Goal: Transaction & Acquisition: Purchase product/service

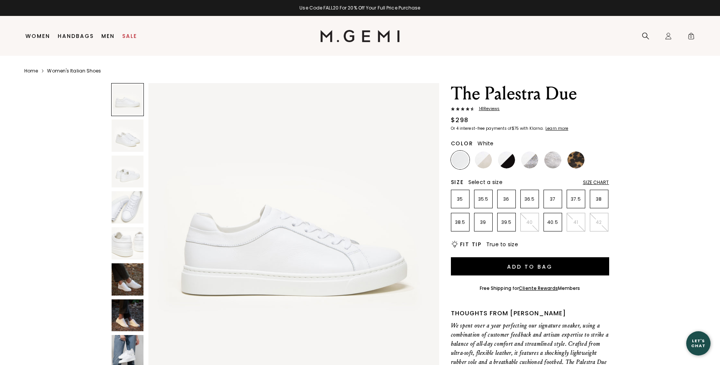
click at [140, 141] on img at bounding box center [128, 135] width 32 height 32
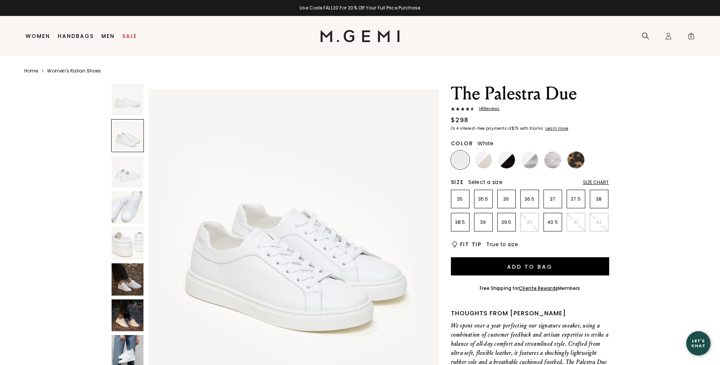
click at [130, 253] on img at bounding box center [128, 243] width 32 height 32
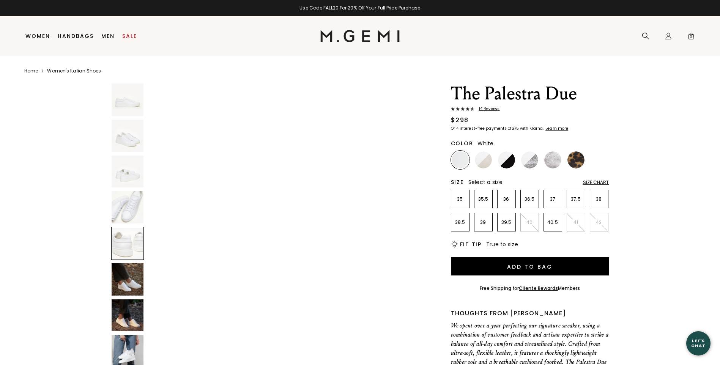
scroll to position [1169, 0]
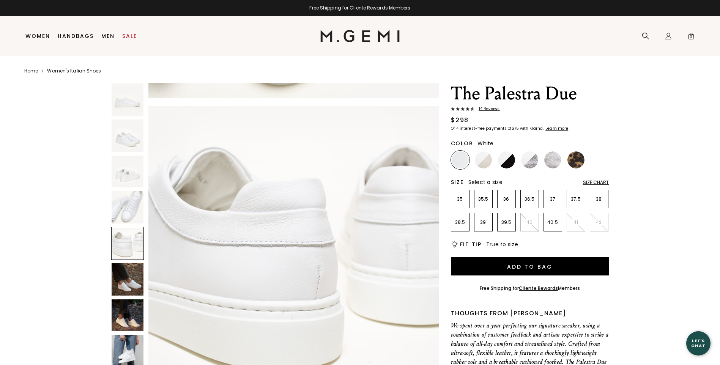
click at [122, 290] on img at bounding box center [128, 279] width 32 height 32
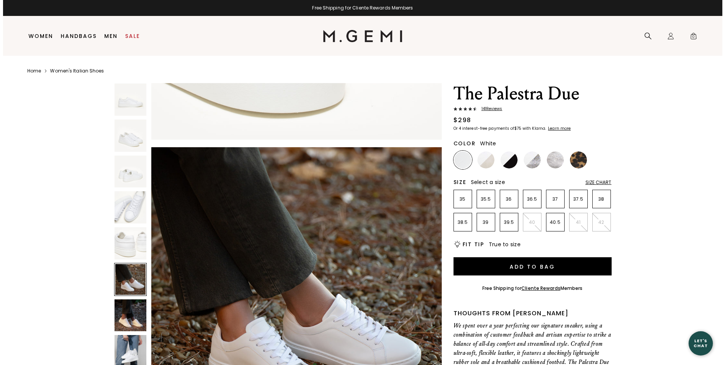
scroll to position [1461, 0]
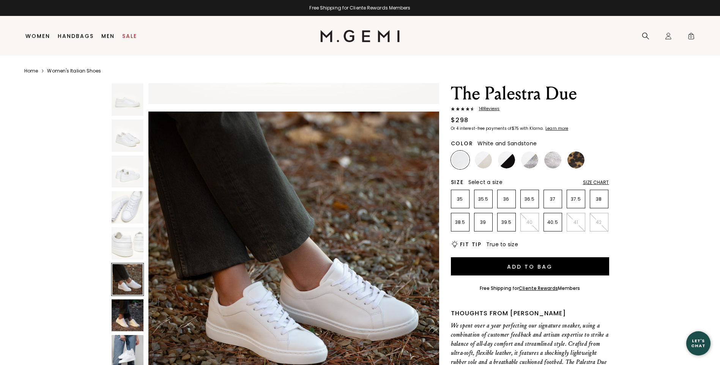
click at [476, 162] on img at bounding box center [483, 159] width 17 height 17
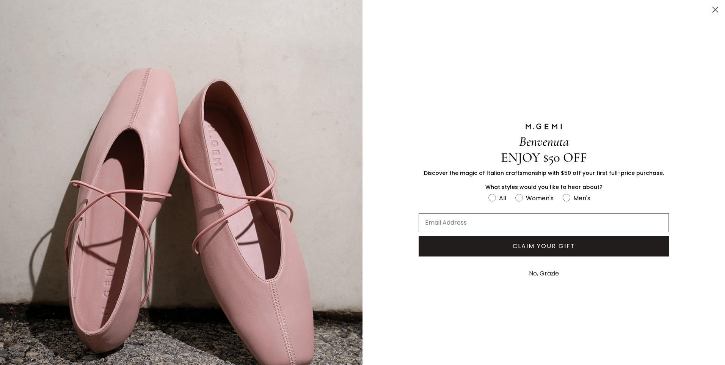
click at [530, 273] on button "No, Grazie" at bounding box center [544, 273] width 38 height 19
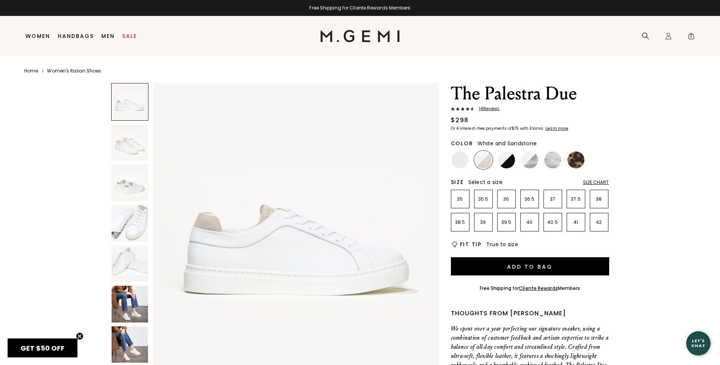
click at [595, 180] on div "Size Chart" at bounding box center [596, 182] width 26 height 6
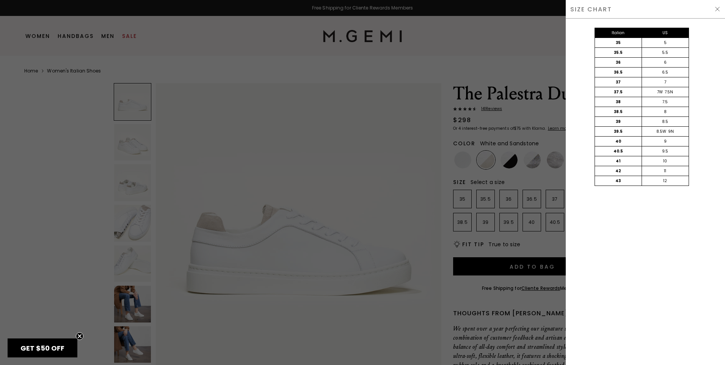
click at [723, 10] on div "SIZE CHART" at bounding box center [645, 9] width 159 height 19
click at [716, 11] on img at bounding box center [718, 9] width 6 height 6
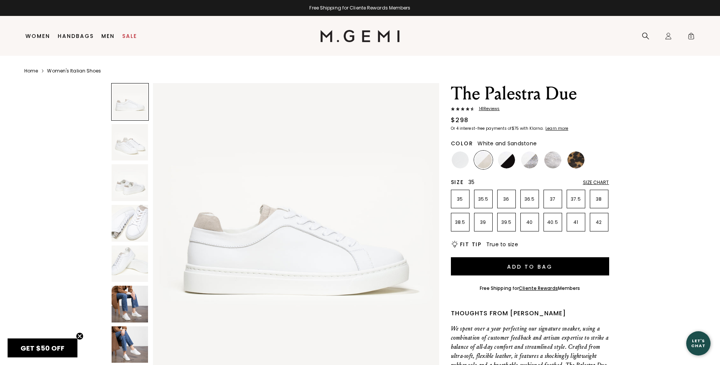
click at [462, 198] on p "35" at bounding box center [460, 199] width 18 height 6
click at [508, 158] on img at bounding box center [506, 159] width 17 height 17
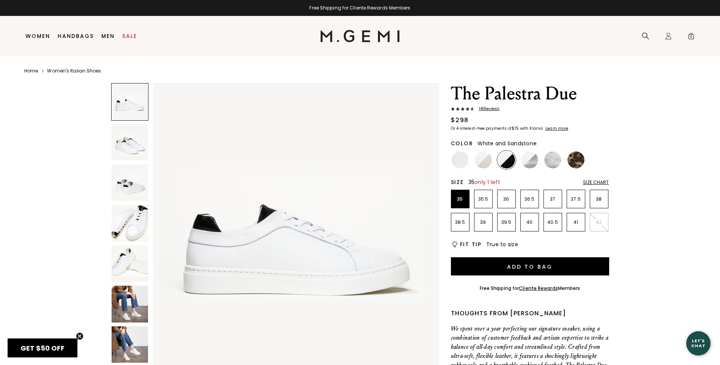
click at [481, 165] on img at bounding box center [483, 159] width 17 height 17
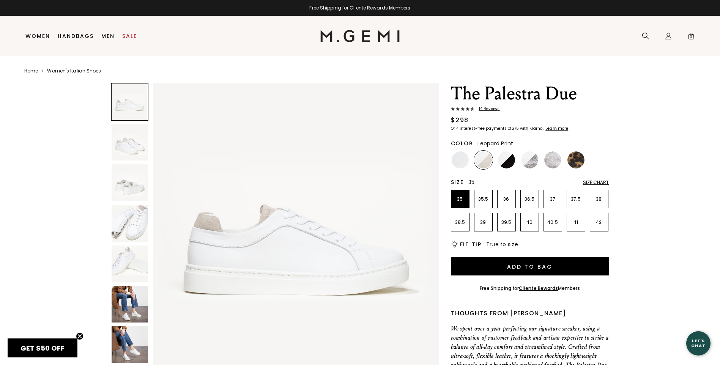
click at [575, 161] on img at bounding box center [575, 159] width 17 height 17
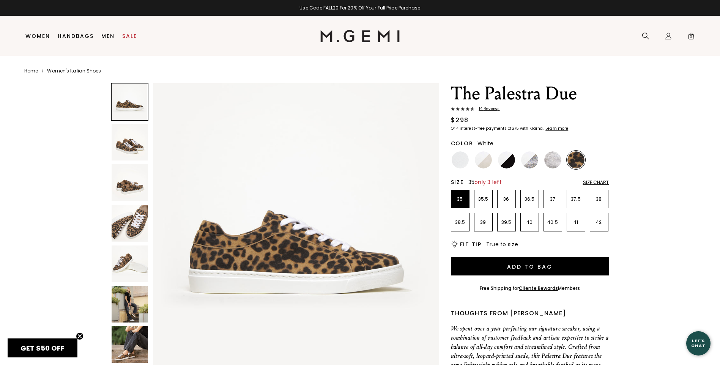
click at [466, 166] on div at bounding box center [460, 160] width 19 height 19
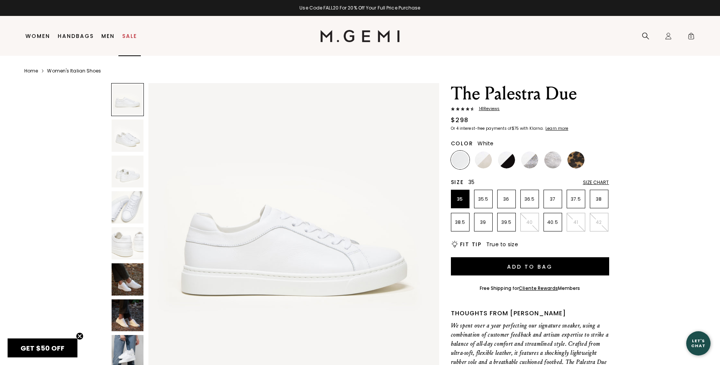
click at [131, 36] on link "Sale" at bounding box center [129, 36] width 15 height 6
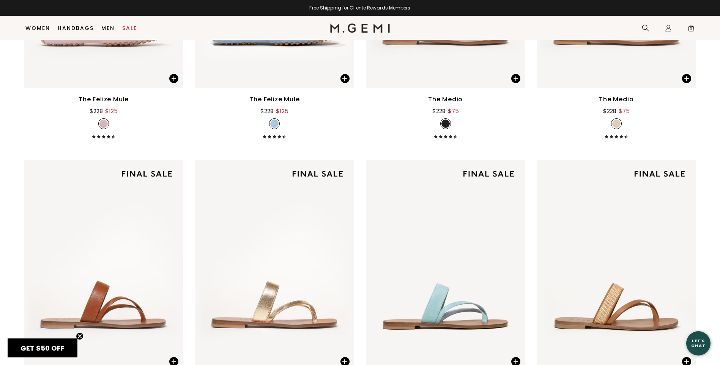
scroll to position [1387, 0]
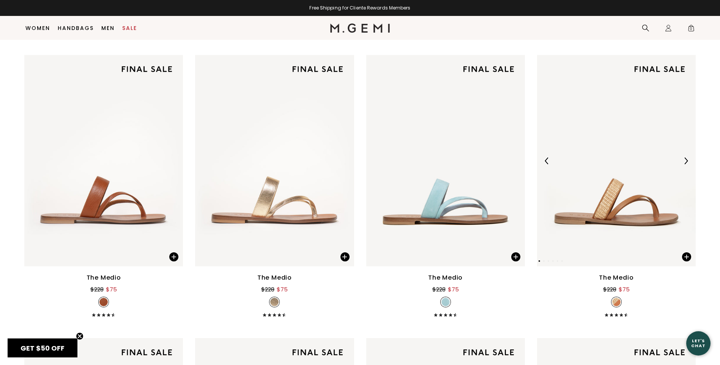
click at [681, 163] on div at bounding box center [685, 161] width 12 height 12
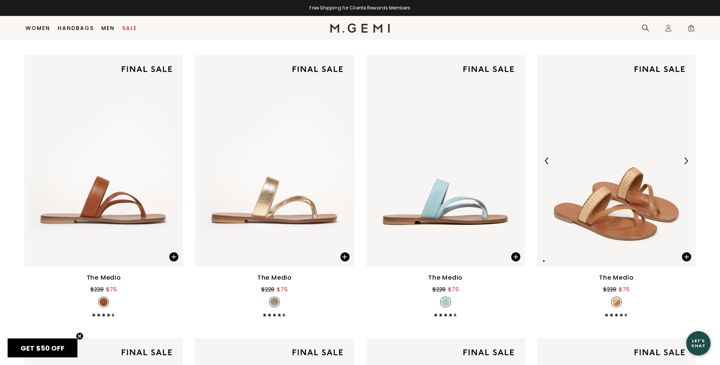
click at [687, 166] on div at bounding box center [685, 161] width 12 height 12
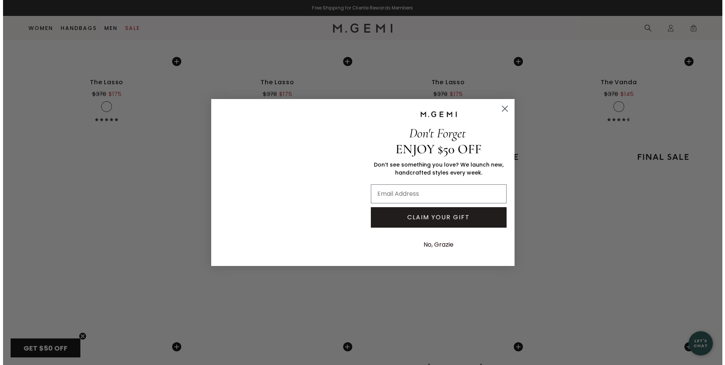
scroll to position [3037, 0]
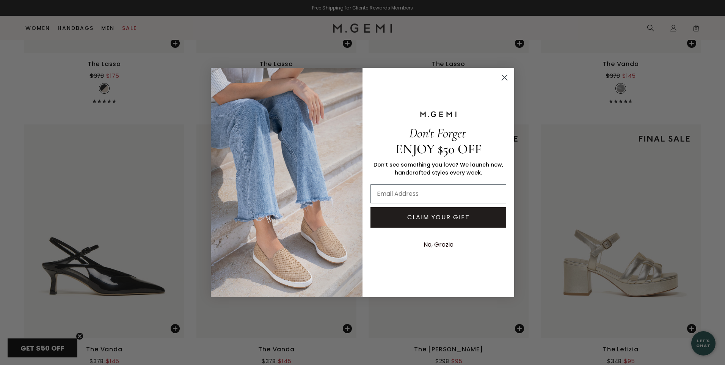
click at [501, 76] on circle "Close dialog" at bounding box center [504, 77] width 13 height 13
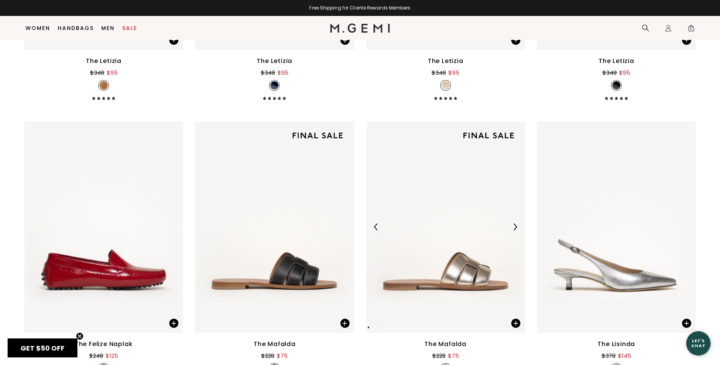
scroll to position [3625, 0]
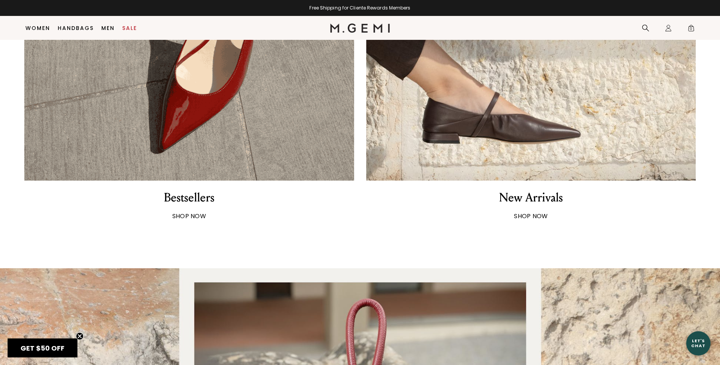
scroll to position [819, 0]
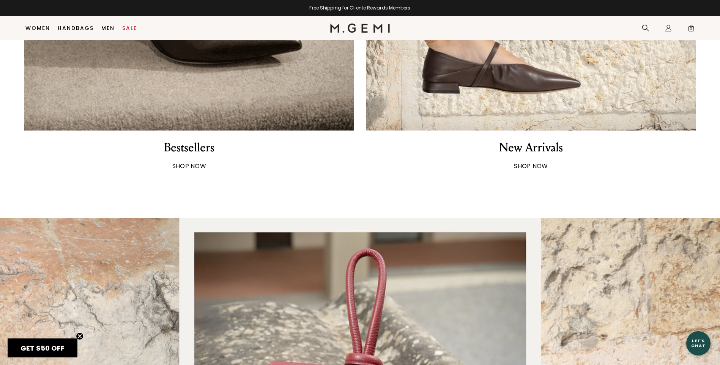
click at [202, 151] on div "Bestsellers" at bounding box center [189, 148] width 50 height 16
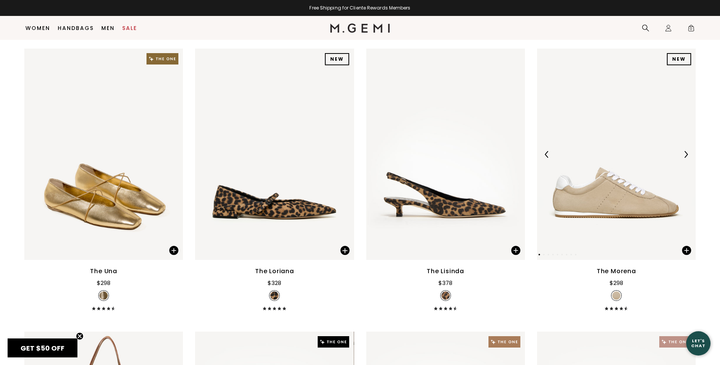
click at [685, 159] on div at bounding box center [685, 154] width 12 height 12
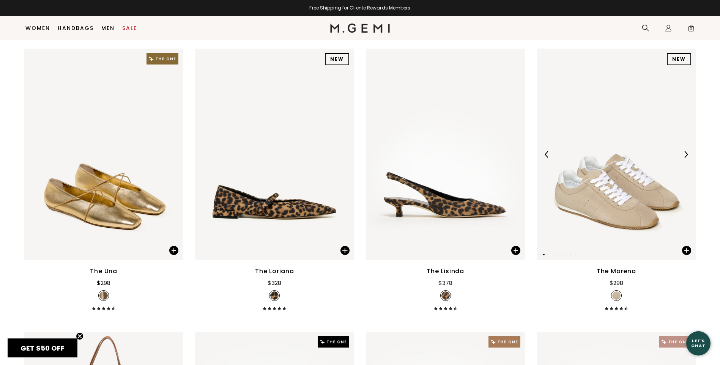
click at [686, 159] on div at bounding box center [685, 154] width 12 height 12
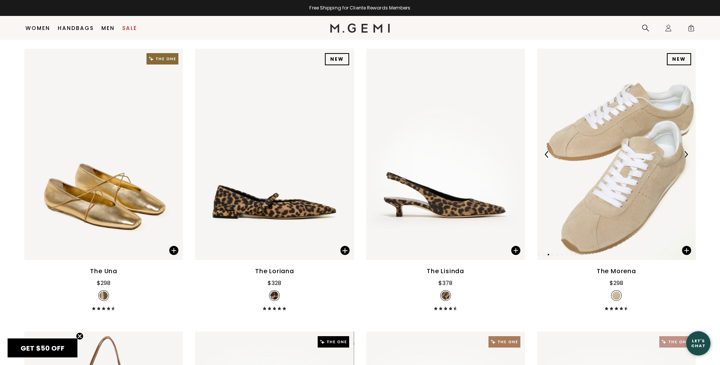
click at [687, 162] on img at bounding box center [616, 154] width 159 height 211
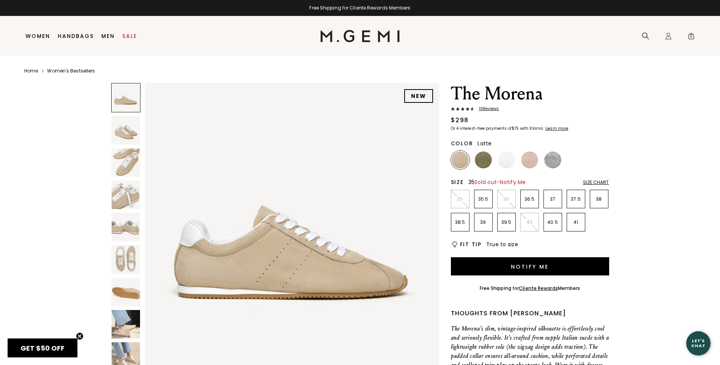
click at [460, 196] on p "35" at bounding box center [460, 199] width 18 height 6
click at [482, 160] on img at bounding box center [483, 159] width 17 height 17
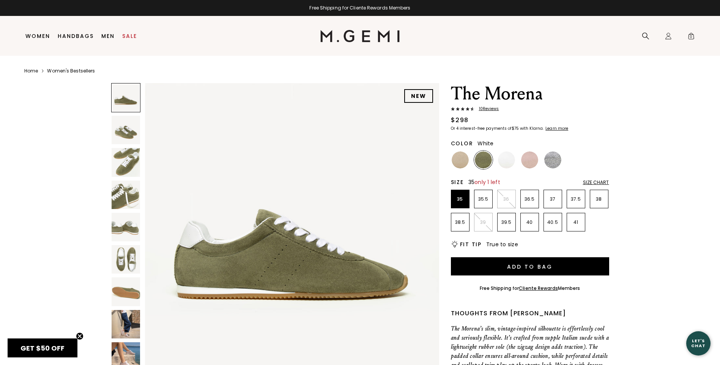
click at [511, 163] on img at bounding box center [506, 159] width 17 height 17
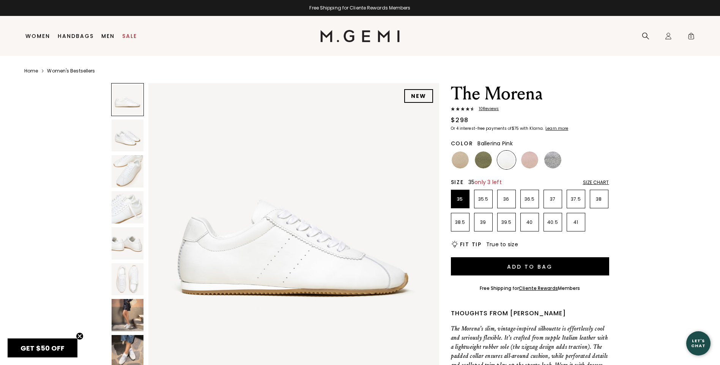
click at [543, 162] on ul at bounding box center [530, 160] width 158 height 19
click at [536, 157] on img at bounding box center [529, 159] width 17 height 17
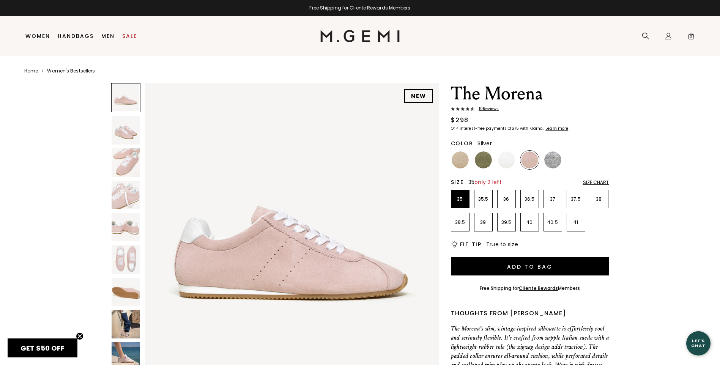
click at [549, 156] on img at bounding box center [552, 159] width 17 height 17
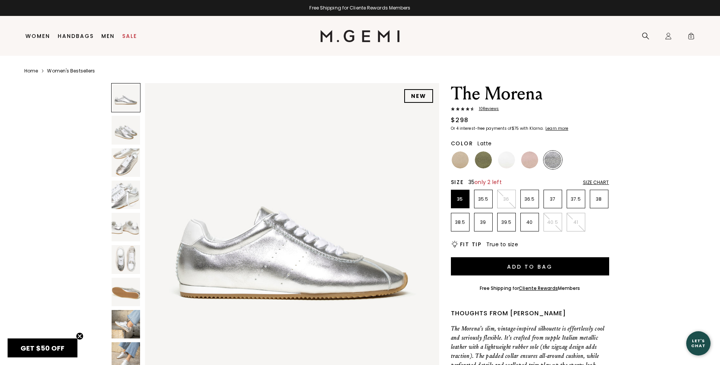
click at [460, 160] on img at bounding box center [459, 159] width 17 height 17
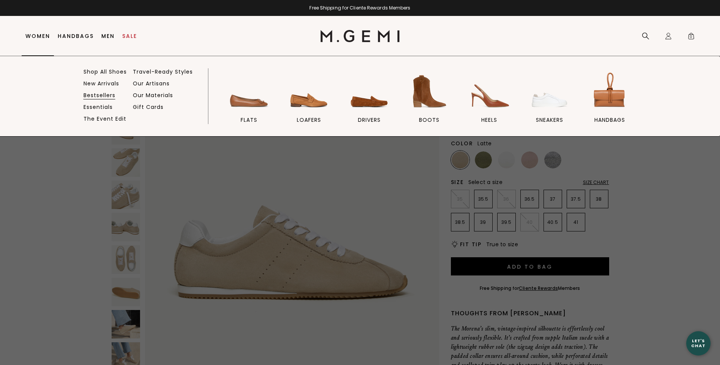
click at [93, 96] on link "Bestsellers" at bounding box center [99, 95] width 32 height 7
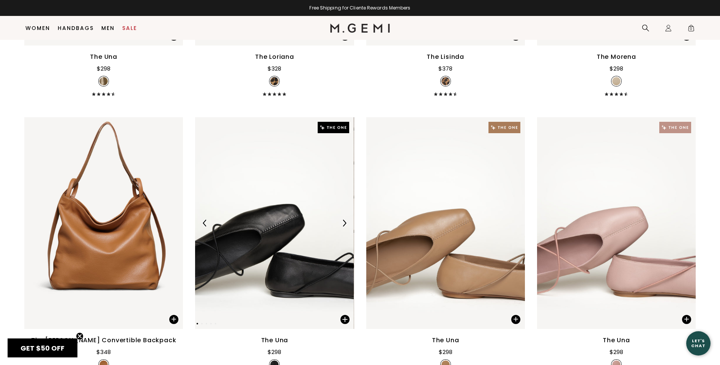
scroll to position [325, 0]
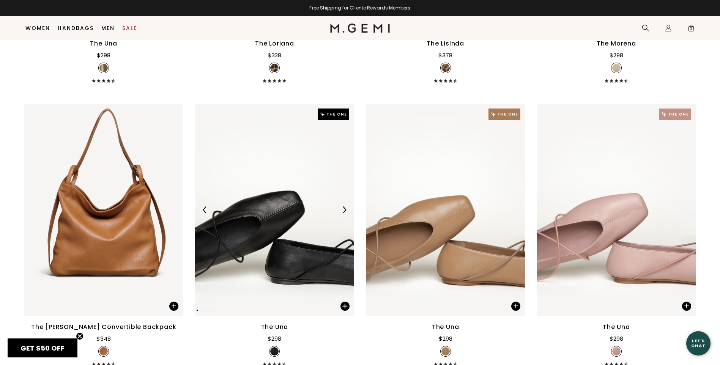
click at [343, 210] on img at bounding box center [344, 209] width 7 height 7
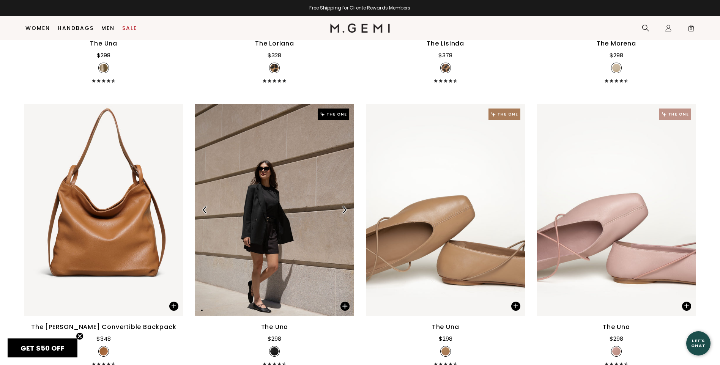
click at [343, 210] on img at bounding box center [344, 209] width 7 height 7
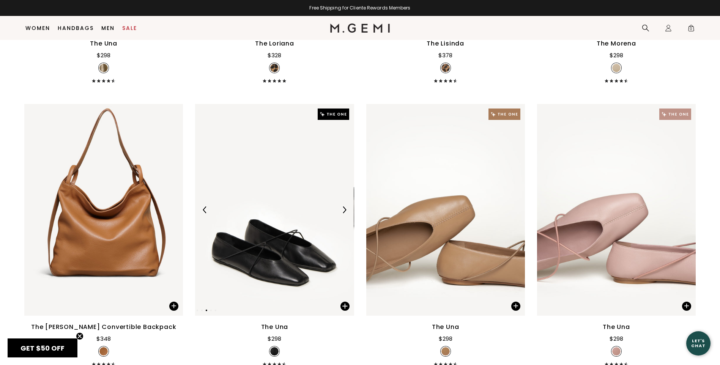
click at [343, 210] on img at bounding box center [344, 209] width 7 height 7
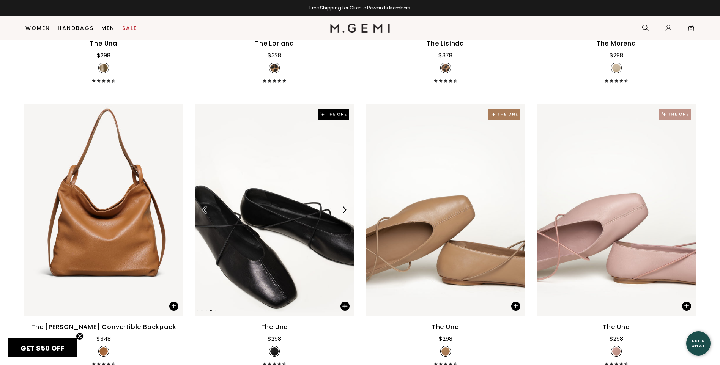
click at [343, 210] on img at bounding box center [344, 209] width 7 height 7
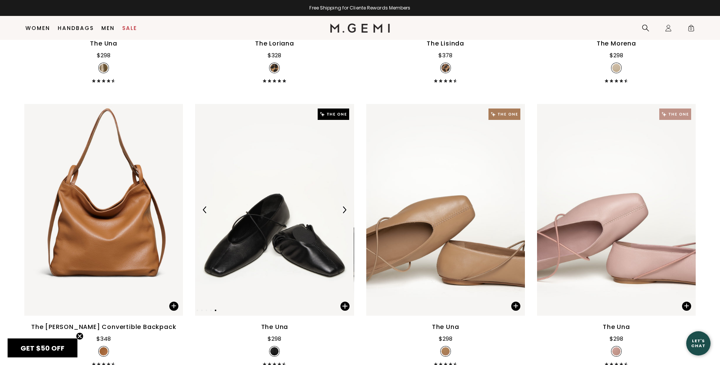
click at [343, 210] on img at bounding box center [344, 209] width 7 height 7
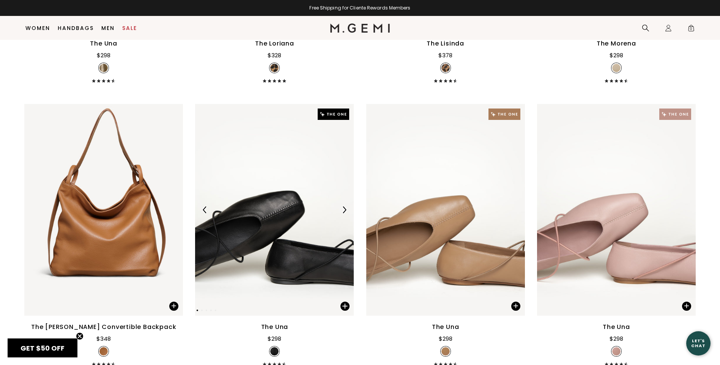
click at [343, 210] on img at bounding box center [344, 209] width 7 height 7
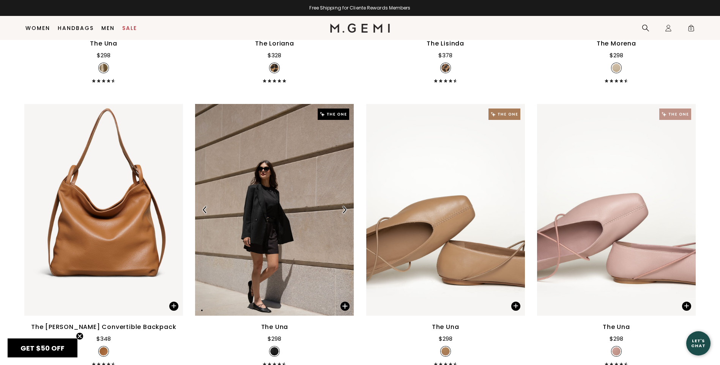
click at [343, 210] on img at bounding box center [344, 209] width 7 height 7
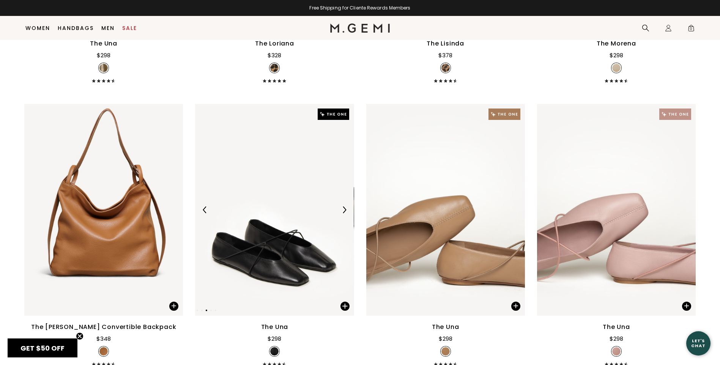
click at [343, 210] on img at bounding box center [344, 209] width 7 height 7
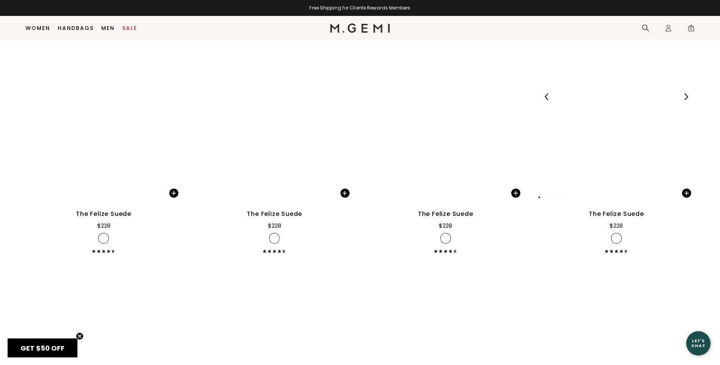
scroll to position [4308, 0]
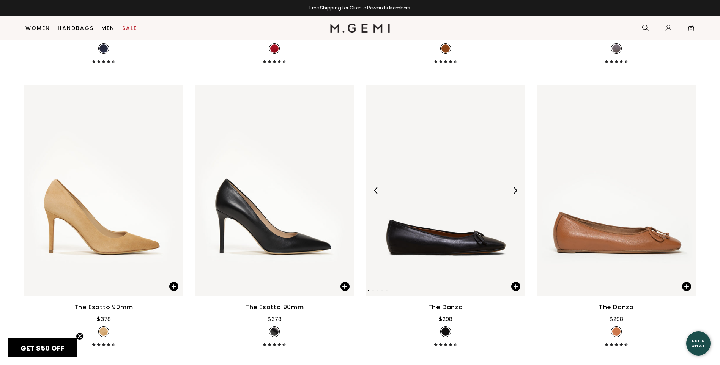
click at [515, 191] on img at bounding box center [514, 190] width 7 height 7
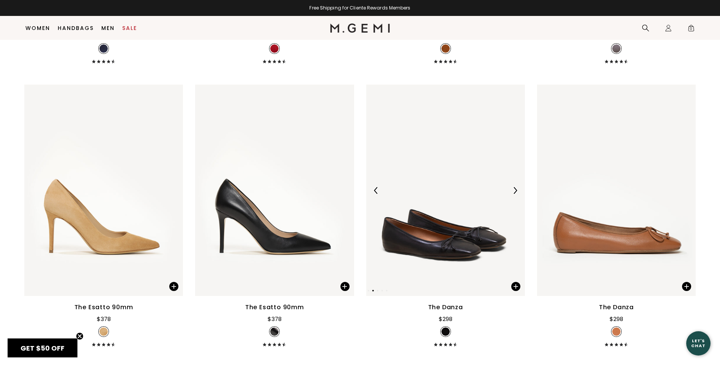
click at [515, 191] on img at bounding box center [514, 190] width 7 height 7
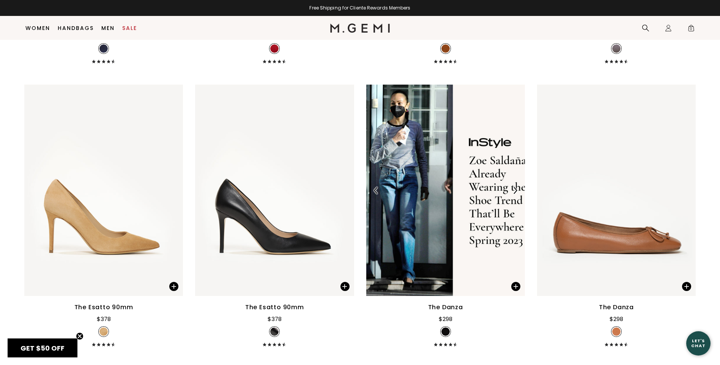
click at [515, 191] on img at bounding box center [514, 190] width 7 height 7
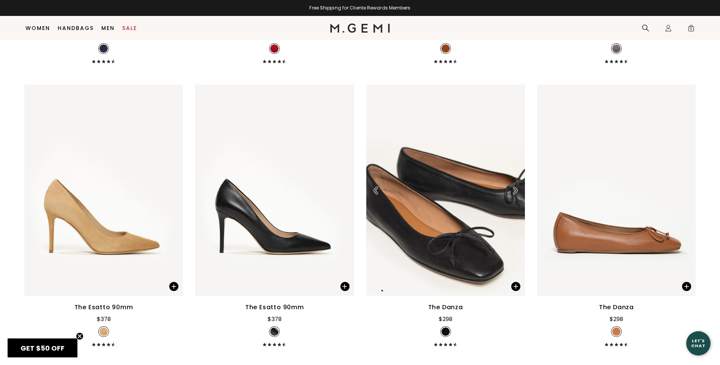
click at [515, 191] on img at bounding box center [514, 190] width 7 height 7
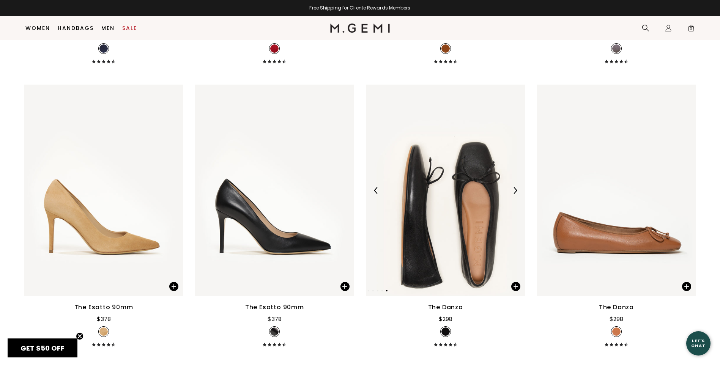
click at [515, 191] on img at bounding box center [514, 190] width 7 height 7
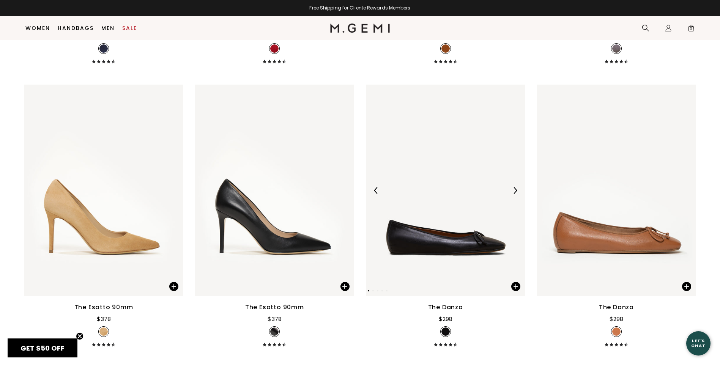
click at [515, 191] on img at bounding box center [514, 190] width 7 height 7
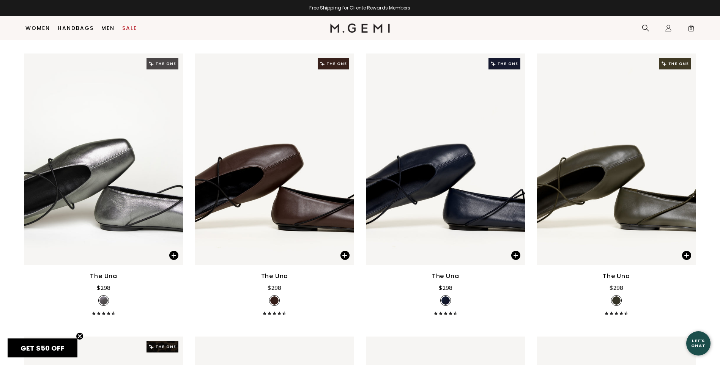
scroll to position [553, 0]
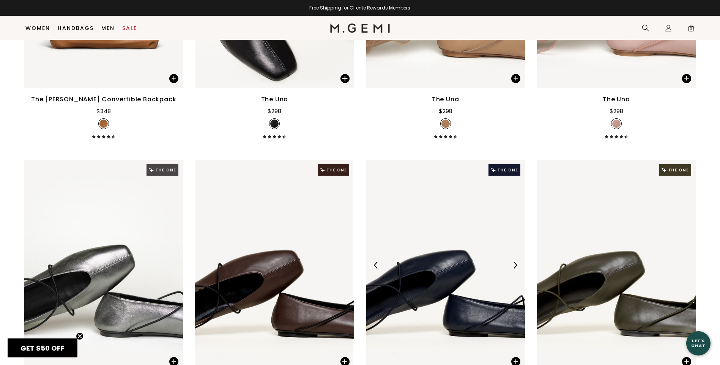
click at [517, 267] on img at bounding box center [514, 265] width 7 height 7
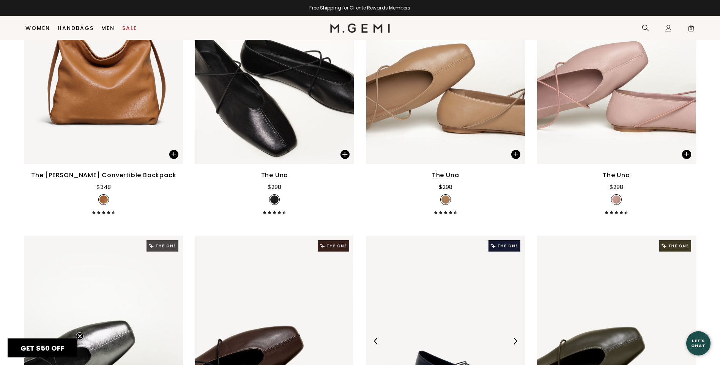
scroll to position [439, 0]
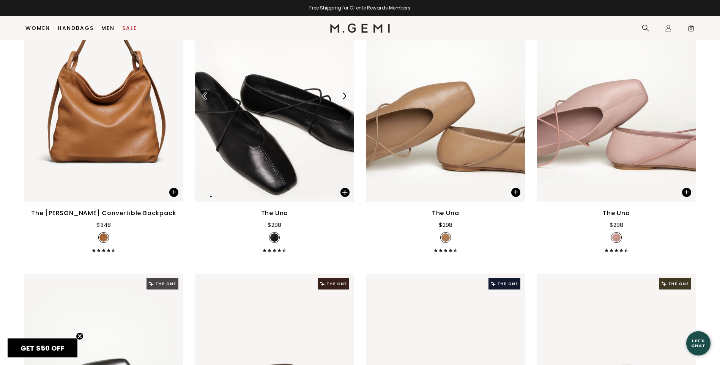
click at [350, 95] on div at bounding box center [274, 96] width 159 height 12
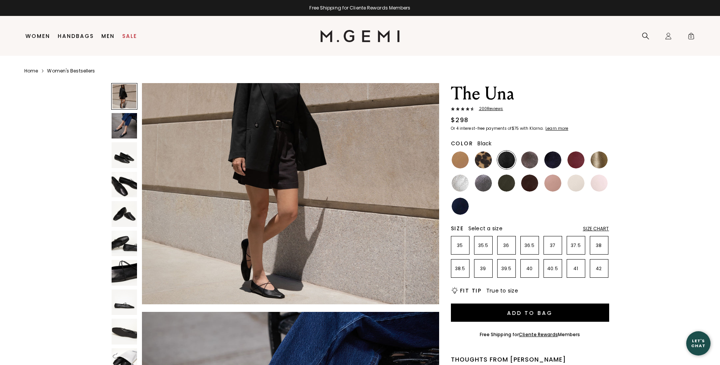
scroll to position [76, 0]
click at [132, 154] on img at bounding box center [125, 155] width 26 height 26
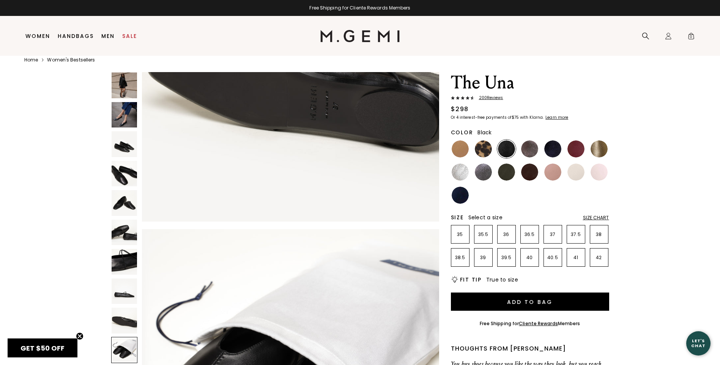
scroll to position [16, 0]
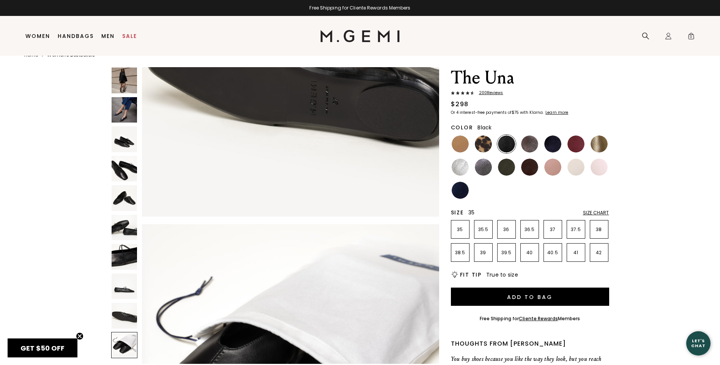
click at [464, 231] on p "35" at bounding box center [460, 229] width 18 height 6
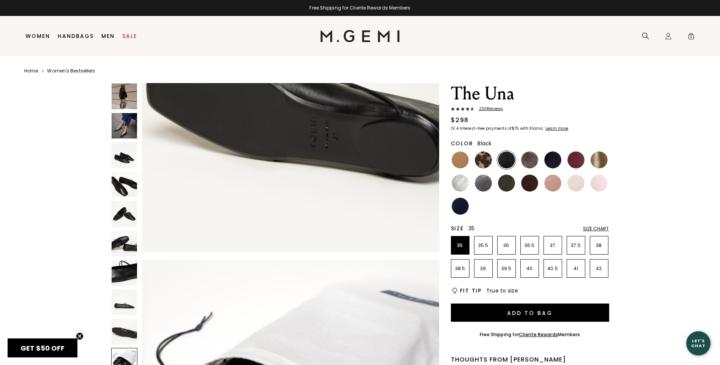
scroll to position [2544, 0]
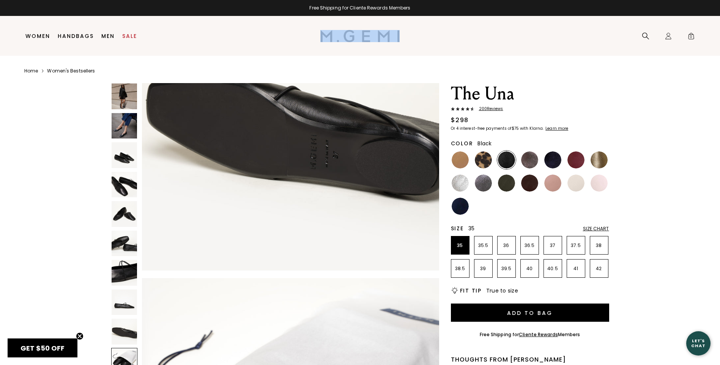
drag, startPoint x: 415, startPoint y: 39, endPoint x: 321, endPoint y: 32, distance: 94.8
click at [321, 32] on div "Icons/20x20/hamburger@2x Women Shop All Shoes New Arrivals Bestsellers Essentia…" at bounding box center [360, 36] width 677 height 40
drag, startPoint x: 321, startPoint y: 32, endPoint x: 326, endPoint y: 33, distance: 5.5
drag, startPoint x: 326, startPoint y: 33, endPoint x: 625, endPoint y: 120, distance: 310.9
click at [625, 120] on div "The Una 200 Review s $298 Or 4 interest-free payments of $75 with Klarna Learn …" at bounding box center [359, 342] width 671 height 519
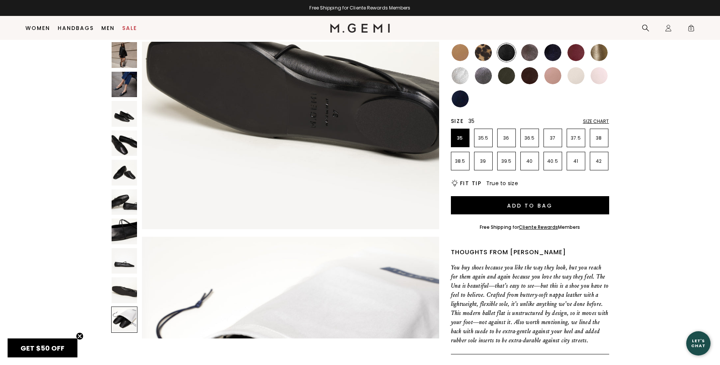
scroll to position [98, 0]
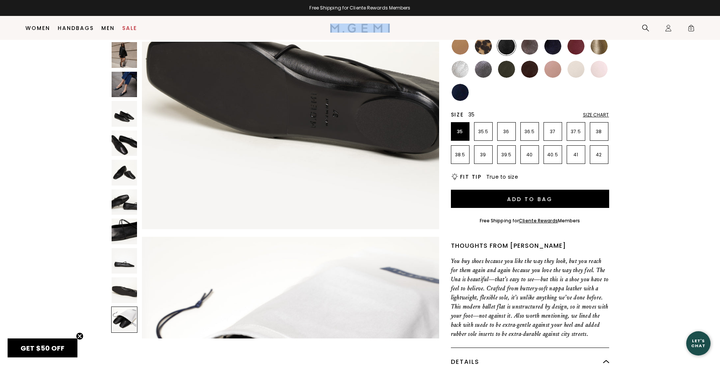
drag, startPoint x: 396, startPoint y: 29, endPoint x: 334, endPoint y: 24, distance: 61.7
click at [334, 24] on div "Icons/20x20/hamburger@2x Women Shop All Shoes New Arrivals Bestsellers Essentia…" at bounding box center [360, 28] width 677 height 24
drag, startPoint x: 333, startPoint y: 25, endPoint x: 640, endPoint y: 105, distance: 316.3
click at [640, 105] on div "The Una 200 Review s $298 Or 4 interest-free payments of $75 with Klarna Learn …" at bounding box center [359, 228] width 671 height 519
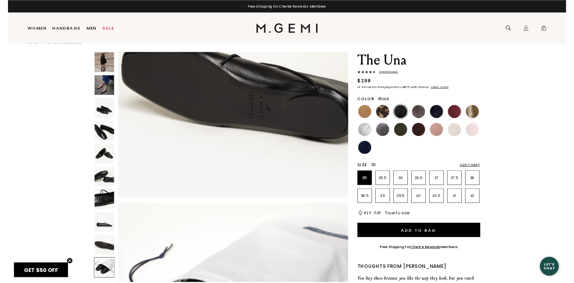
scroll to position [2544, 0]
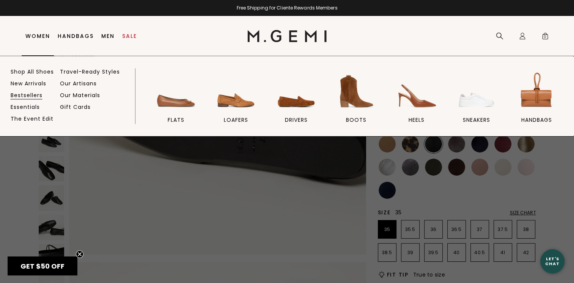
click at [39, 97] on link "Bestsellers" at bounding box center [27, 95] width 32 height 7
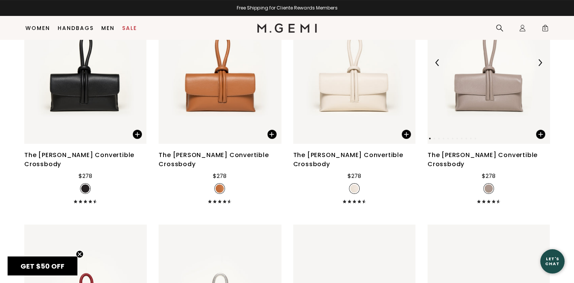
scroll to position [3056, 0]
